Goal: Contribute content: Add original content to the website for others to see

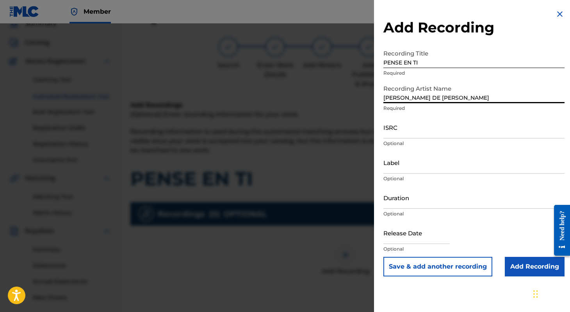
click at [403, 170] on input "Label" at bounding box center [474, 162] width 181 height 22
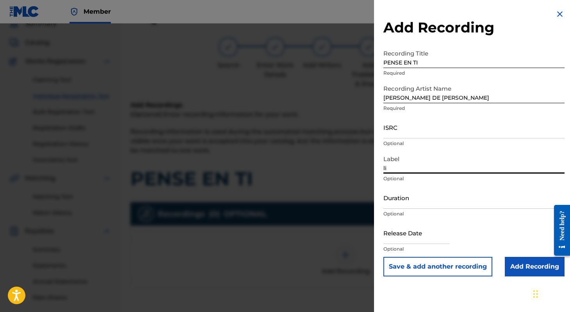
type input "l"
type input "LIZOS MUSIC"
click at [398, 207] on input "Duration" at bounding box center [474, 197] width 181 height 22
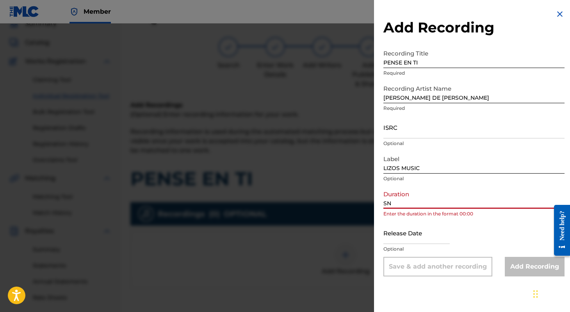
type input "S"
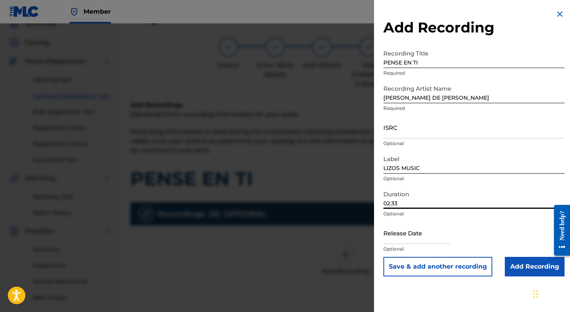
type input "02:33"
click at [404, 234] on input "text" at bounding box center [417, 232] width 66 height 22
select select "7"
select select "2025"
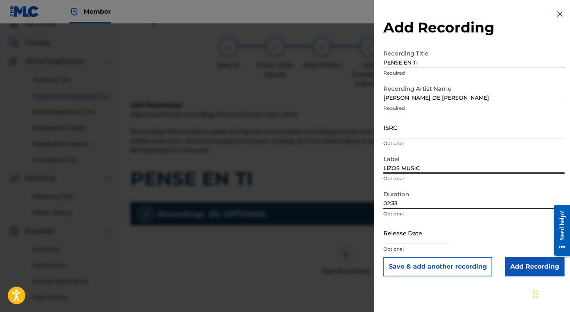
click at [391, 166] on input "LIZOS MUSIC" at bounding box center [474, 162] width 181 height 22
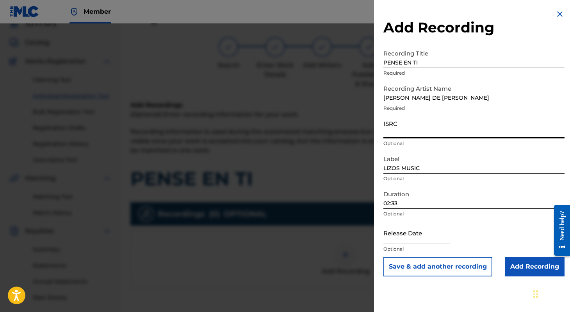
click at [398, 137] on input "ISRC" at bounding box center [474, 127] width 181 height 22
type input "MXB952500141"
click at [400, 237] on input "text" at bounding box center [417, 232] width 66 height 22
select select "7"
select select "2025"
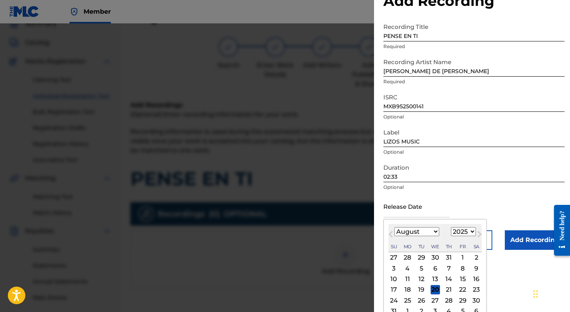
scroll to position [46, 0]
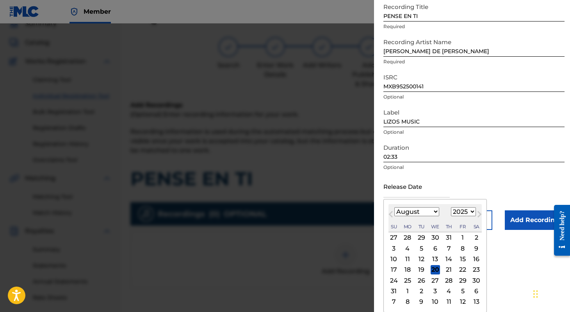
click at [449, 270] on div "21" at bounding box center [449, 269] width 9 height 9
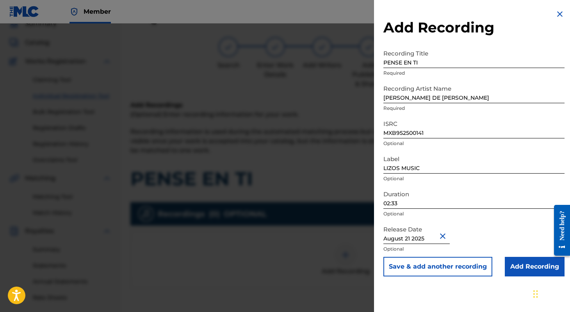
scroll to position [0, 0]
click at [511, 268] on input "Add Recording" at bounding box center [535, 267] width 60 height 20
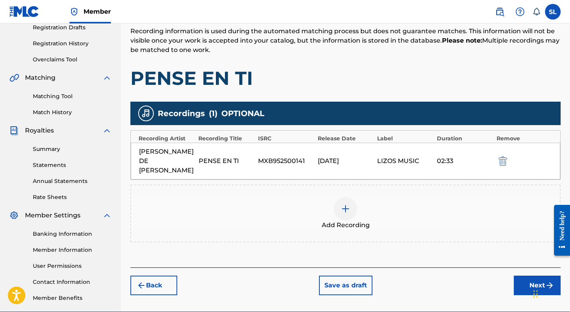
scroll to position [136, 0]
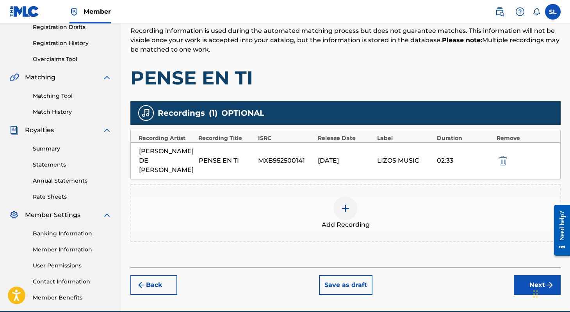
click at [517, 284] on button "Next" at bounding box center [537, 285] width 47 height 20
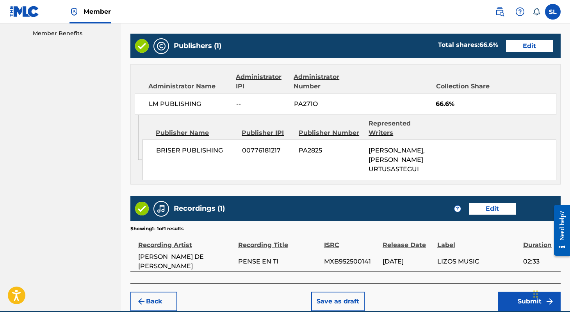
scroll to position [445, 0]
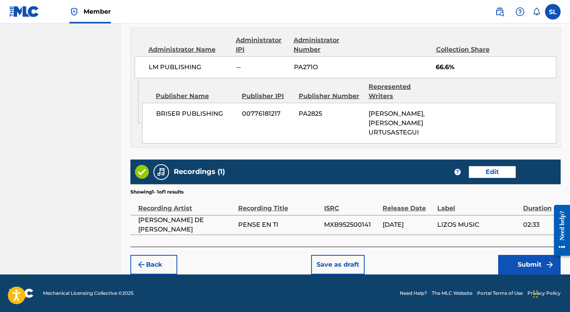
click at [516, 264] on button "Submit" at bounding box center [529, 265] width 63 height 20
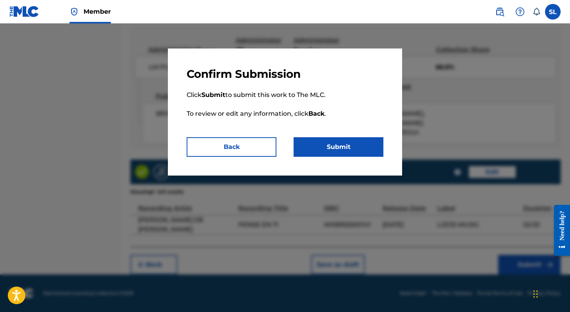
click at [350, 143] on button "Submit" at bounding box center [339, 147] width 90 height 20
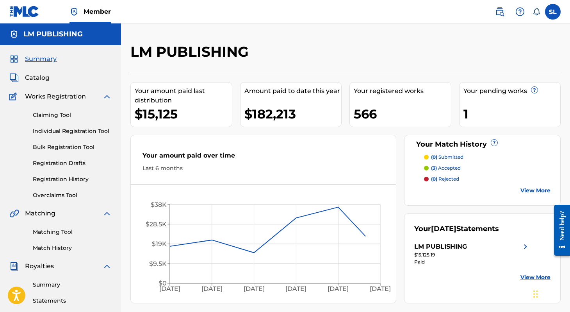
click at [59, 131] on link "Individual Registration Tool" at bounding box center [72, 131] width 79 height 8
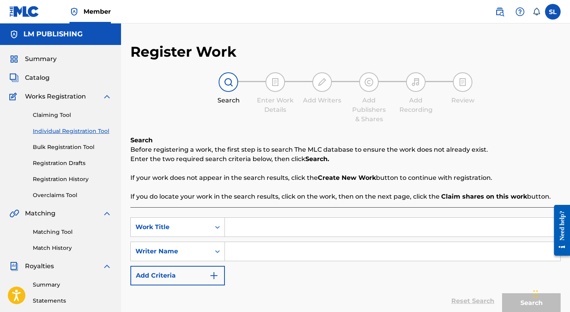
click at [253, 225] on input "Search Form" at bounding box center [393, 227] width 336 height 19
type input "Te Volviste Mi Locura"
click at [250, 255] on input "Search Form" at bounding box center [393, 251] width 336 height 19
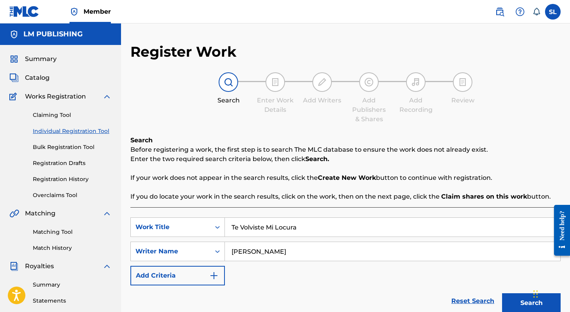
type input "[PERSON_NAME]"
click at [502, 293] on button "Search" at bounding box center [531, 303] width 59 height 20
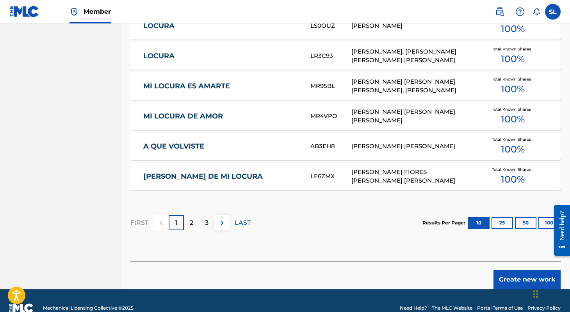
scroll to position [488, 0]
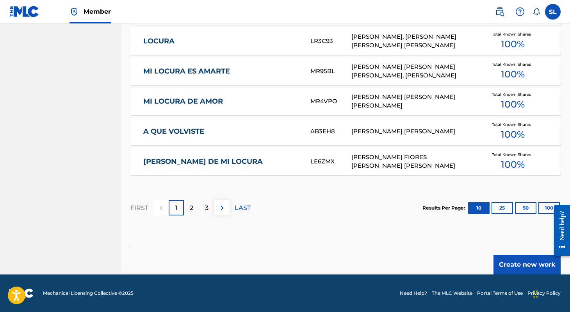
click at [500, 267] on button "Create new work" at bounding box center [527, 265] width 67 height 20
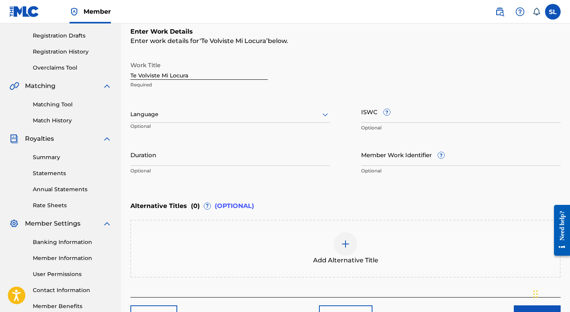
scroll to position [126, 0]
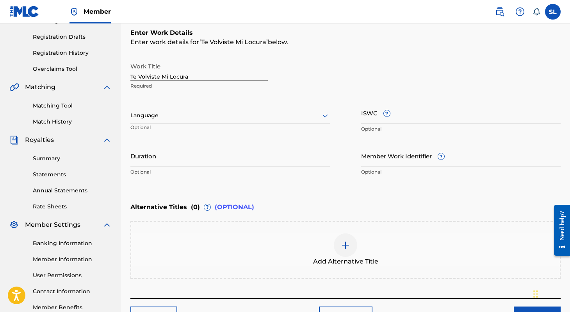
click at [232, 113] on div at bounding box center [230, 116] width 200 height 10
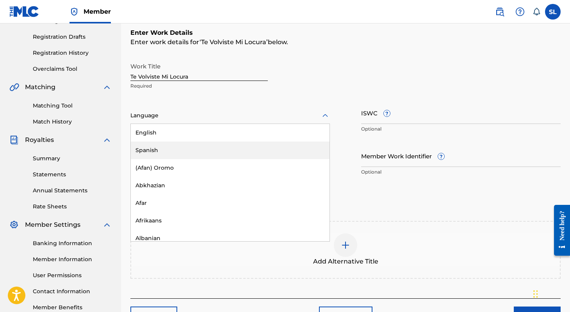
click at [213, 155] on div "Spanish" at bounding box center [230, 150] width 199 height 18
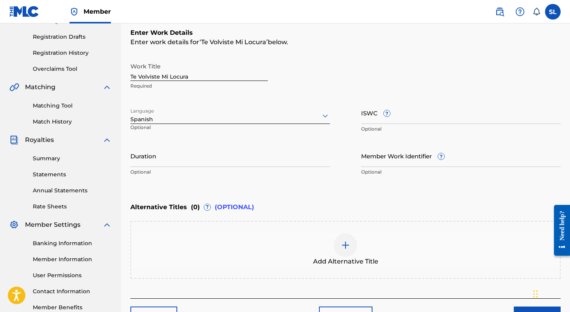
click at [213, 154] on input "Duration" at bounding box center [230, 156] width 200 height 22
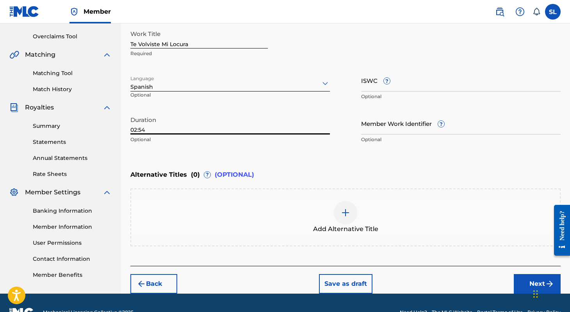
scroll to position [177, 0]
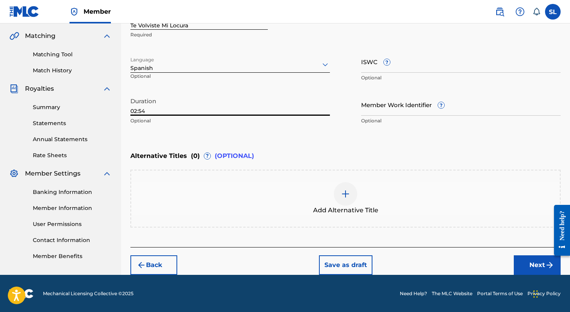
type input "02:54"
click at [513, 267] on div "Back Save as draft Next" at bounding box center [345, 261] width 430 height 28
click at [532, 268] on button "Next" at bounding box center [537, 265] width 47 height 20
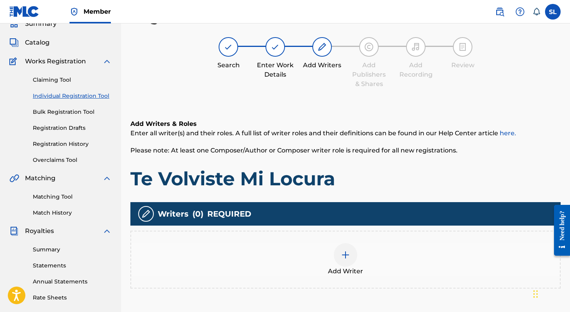
scroll to position [35, 0]
click at [345, 255] on img at bounding box center [345, 254] width 9 height 9
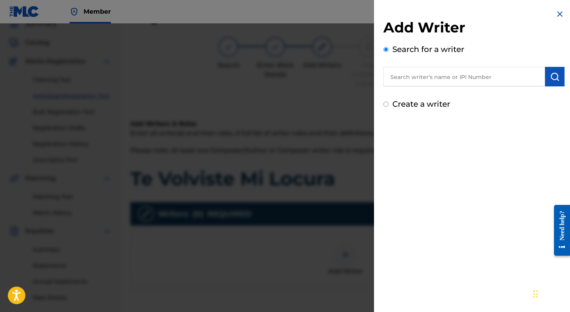
click at [422, 79] on input "text" at bounding box center [465, 77] width 162 height 20
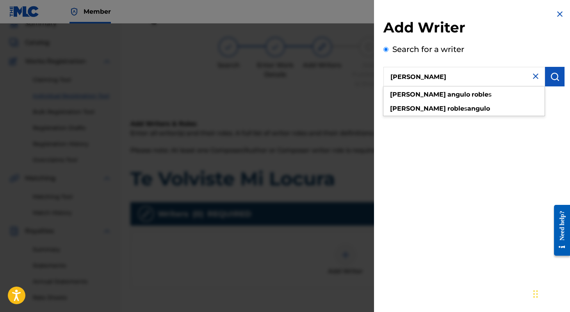
type input "omar angulo robles"
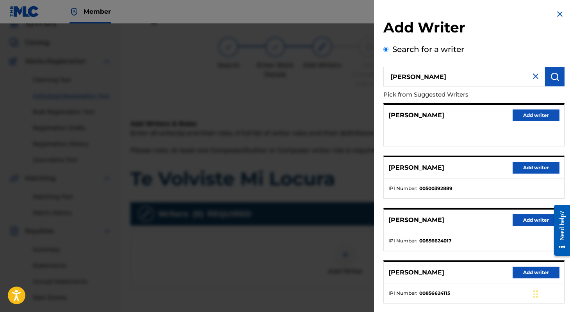
click at [531, 119] on button "Add writer" at bounding box center [536, 115] width 47 height 12
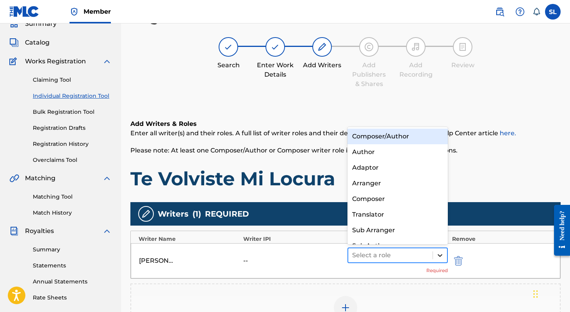
click at [436, 254] on icon at bounding box center [440, 255] width 8 height 8
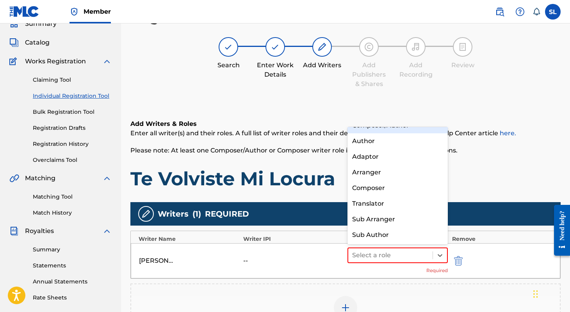
click at [410, 132] on div "Composer/Author" at bounding box center [398, 126] width 100 height 16
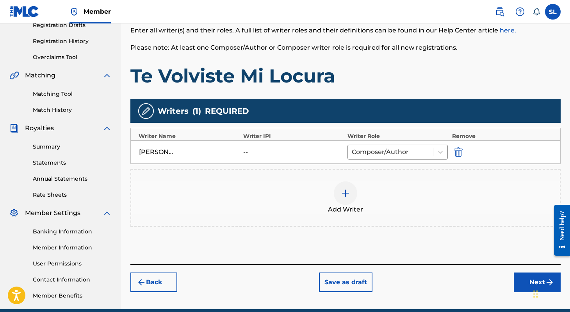
scroll to position [143, 0]
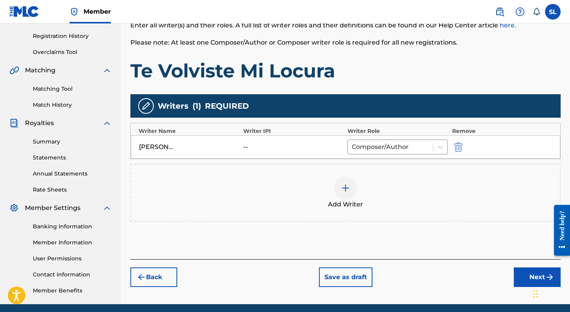
click at [518, 272] on button "Next" at bounding box center [537, 277] width 47 height 20
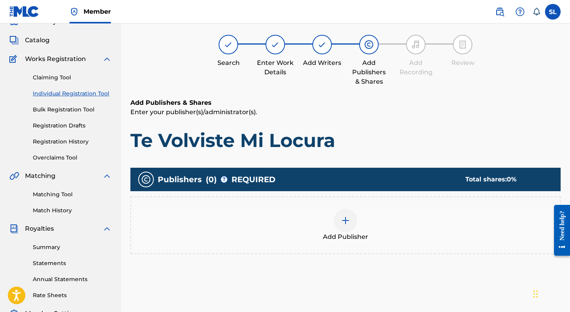
scroll to position [35, 0]
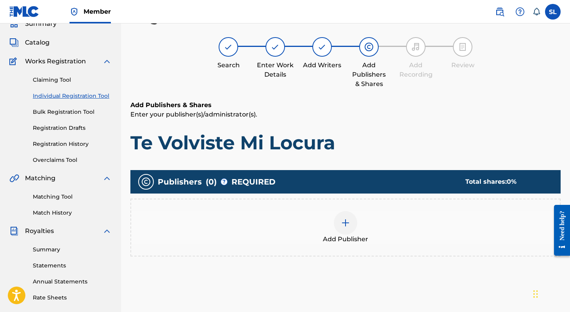
click at [347, 220] on img at bounding box center [345, 222] width 9 height 9
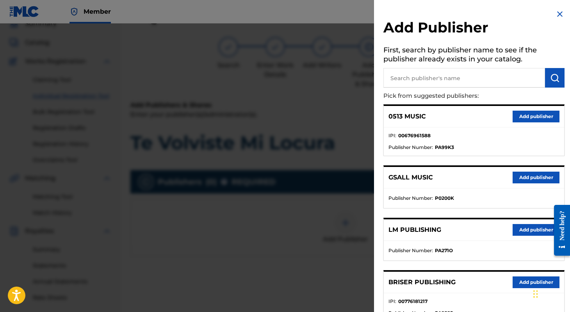
click at [431, 79] on input "text" at bounding box center [465, 78] width 162 height 20
type input "l"
type input "briser"
click at [559, 73] on button "submit" at bounding box center [555, 78] width 20 height 20
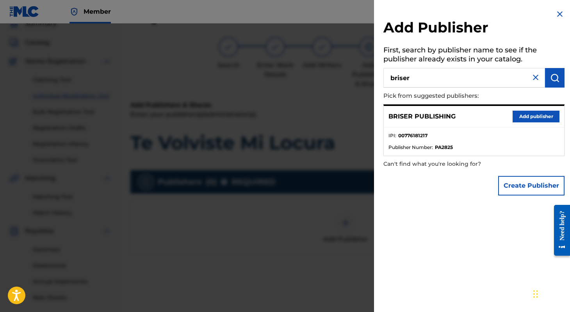
click at [534, 116] on button "Add publisher" at bounding box center [536, 117] width 47 height 12
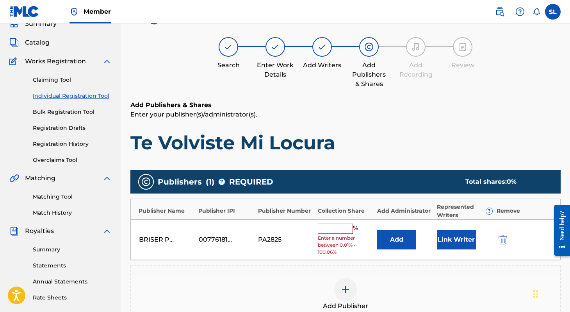
click at [412, 241] on button "Add" at bounding box center [396, 240] width 39 height 20
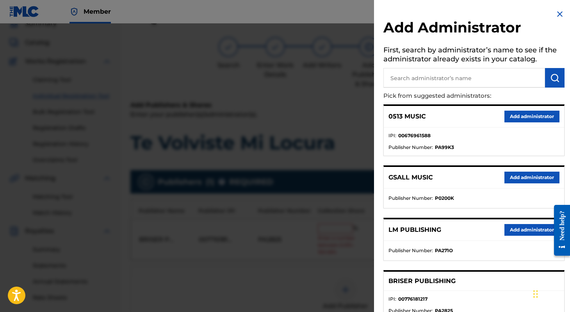
click at [513, 230] on button "Add administrator" at bounding box center [532, 230] width 55 height 12
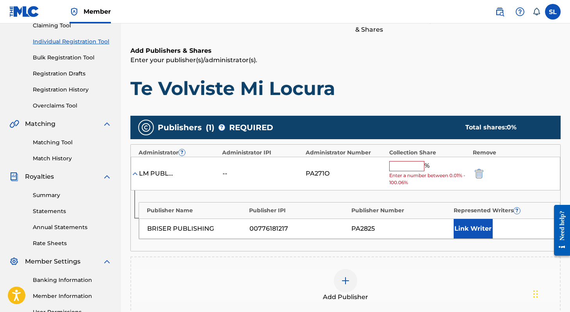
scroll to position [104, 0]
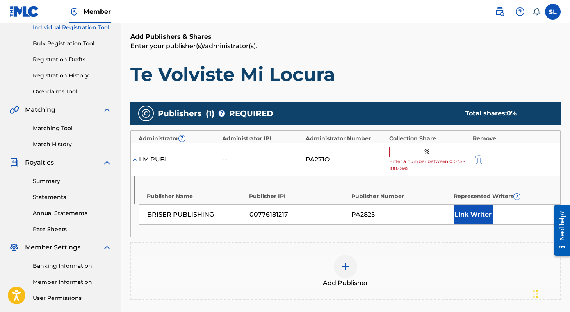
click at [418, 148] on input "text" at bounding box center [406, 152] width 35 height 10
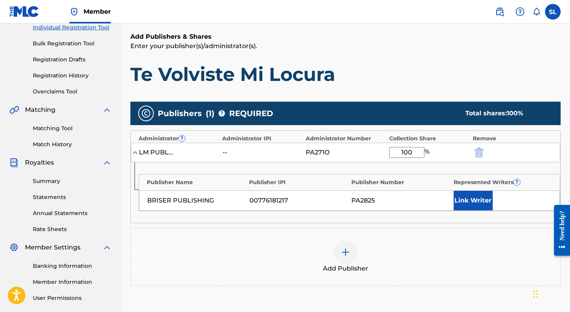
type input "100"
click at [404, 229] on div "Add Publisher" at bounding box center [345, 257] width 430 height 58
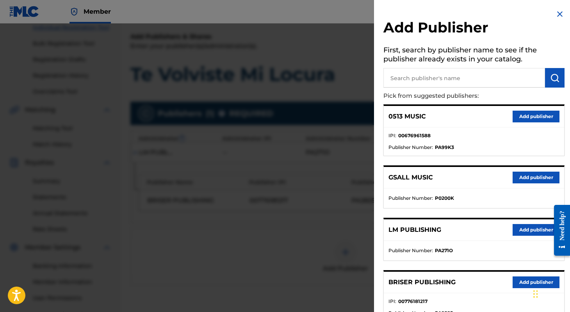
click at [556, 13] on img at bounding box center [560, 13] width 9 height 9
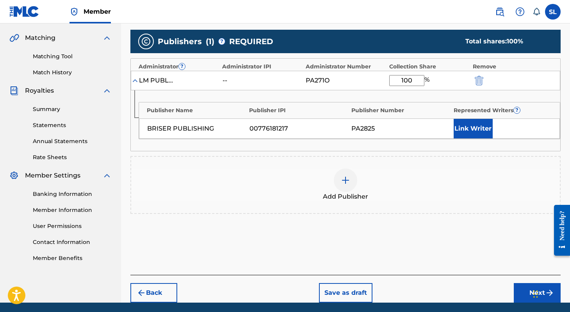
scroll to position [204, 0]
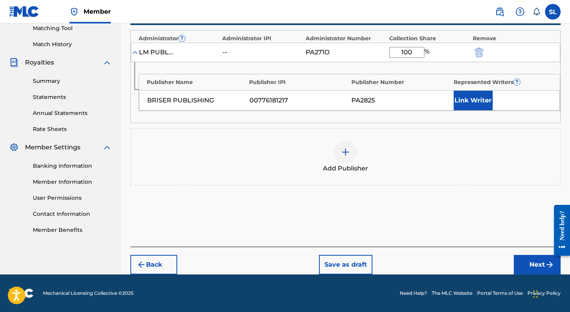
click at [532, 269] on button "Next" at bounding box center [537, 265] width 47 height 20
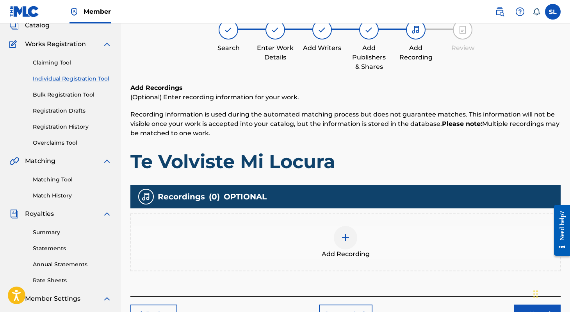
scroll to position [35, 0]
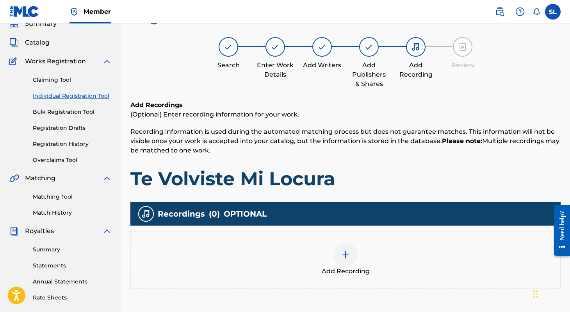
click at [339, 254] on div at bounding box center [345, 254] width 23 height 23
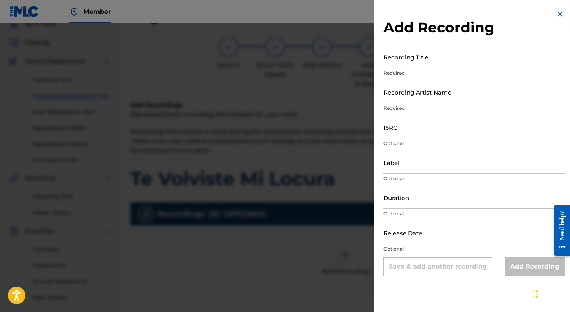
click at [414, 59] on input "Recording Title" at bounding box center [474, 57] width 181 height 22
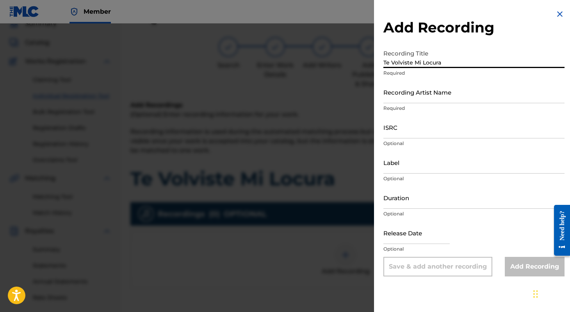
type input "Te Volviste Mi Locura"
click at [416, 98] on input "Recording Artist Name" at bounding box center [474, 92] width 181 height 22
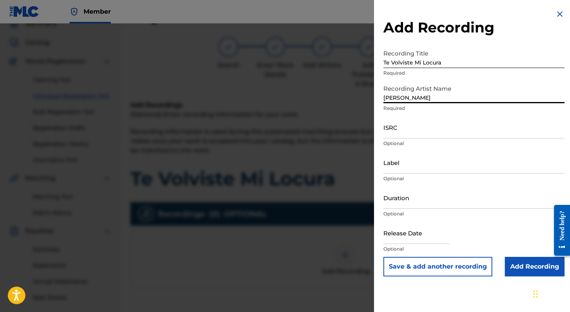
type input "Alfredo Montaño"
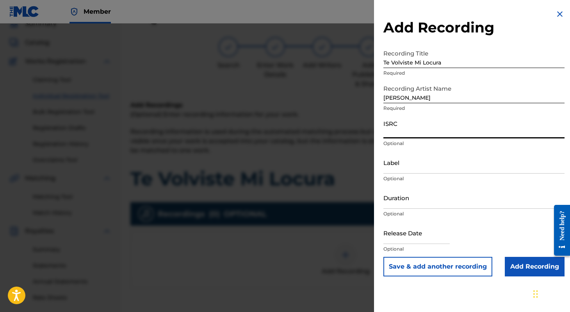
click at [405, 136] on input "ISRC" at bounding box center [474, 127] width 181 height 22
paste input "MXB952500228"
type input "MXB952500228"
click at [407, 162] on input "Label" at bounding box center [474, 162] width 181 height 22
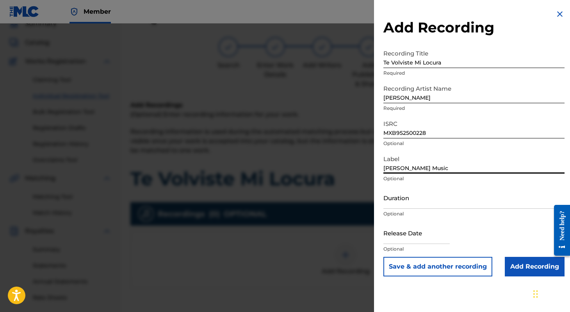
type input "Lizos Music"
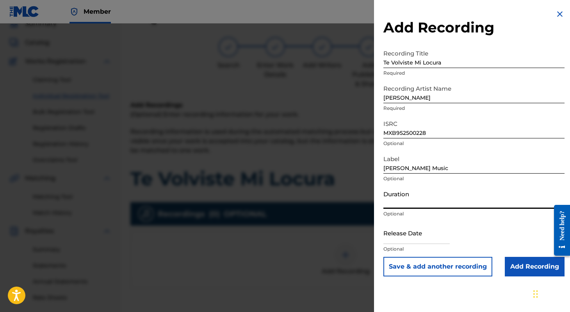
click at [398, 202] on input "Duration" at bounding box center [474, 197] width 181 height 22
type input "02:54"
click at [402, 233] on input "text" at bounding box center [417, 232] width 66 height 22
select select "7"
select select "2025"
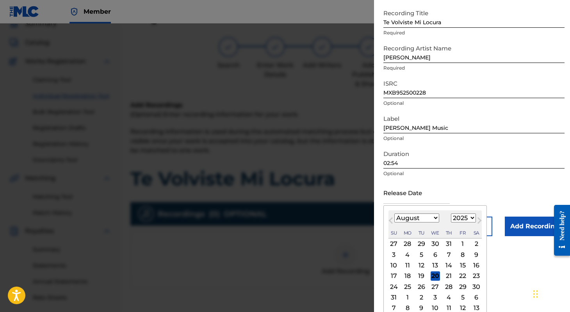
scroll to position [41, 0]
click at [447, 274] on div "21" at bounding box center [449, 275] width 9 height 9
type input "August 21 2025"
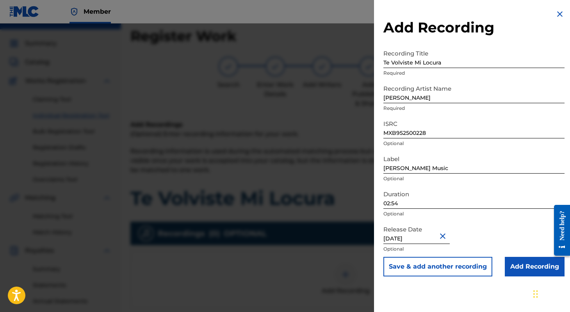
scroll to position [15, 0]
click at [509, 268] on input "Add Recording" at bounding box center [535, 267] width 60 height 20
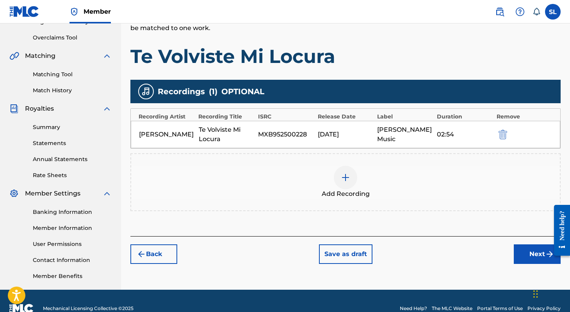
scroll to position [163, 0]
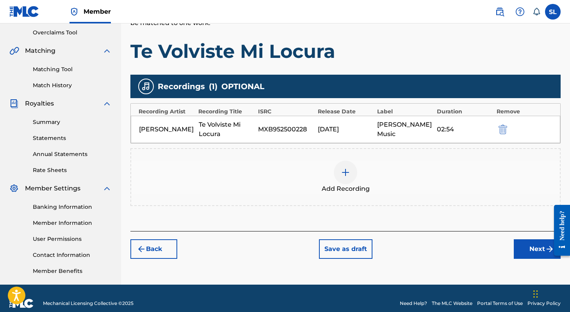
click at [532, 252] on button "Next" at bounding box center [537, 249] width 47 height 20
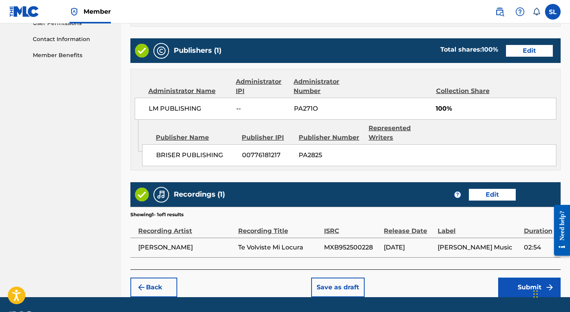
scroll to position [400, 0]
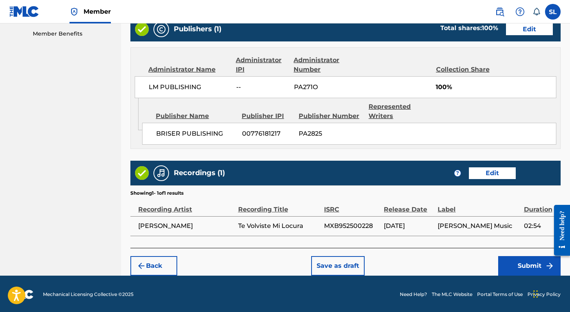
click at [506, 260] on button "Submit" at bounding box center [529, 266] width 63 height 20
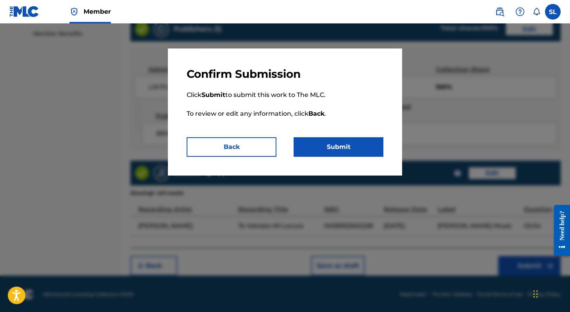
click at [372, 147] on button "Submit" at bounding box center [339, 147] width 90 height 20
